Goal: Browse casually

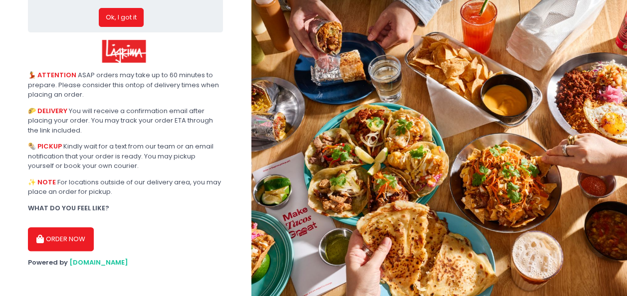
scroll to position [50, 0]
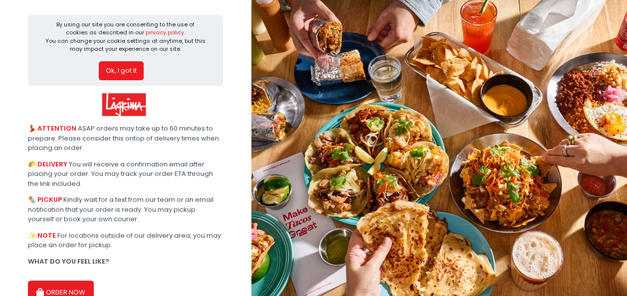
click at [133, 70] on button "Ok, I got it" at bounding box center [121, 70] width 45 height 19
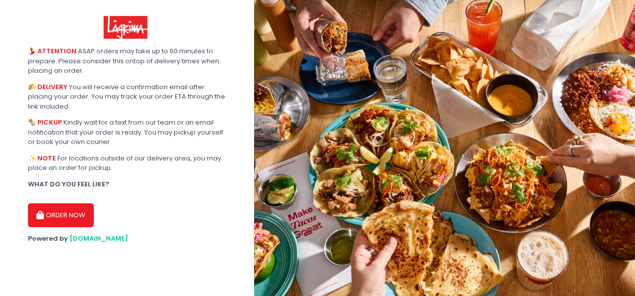
drag, startPoint x: 0, startPoint y: 0, endPoint x: 172, endPoint y: 24, distance: 173.3
